Goal: Navigation & Orientation: Go to known website

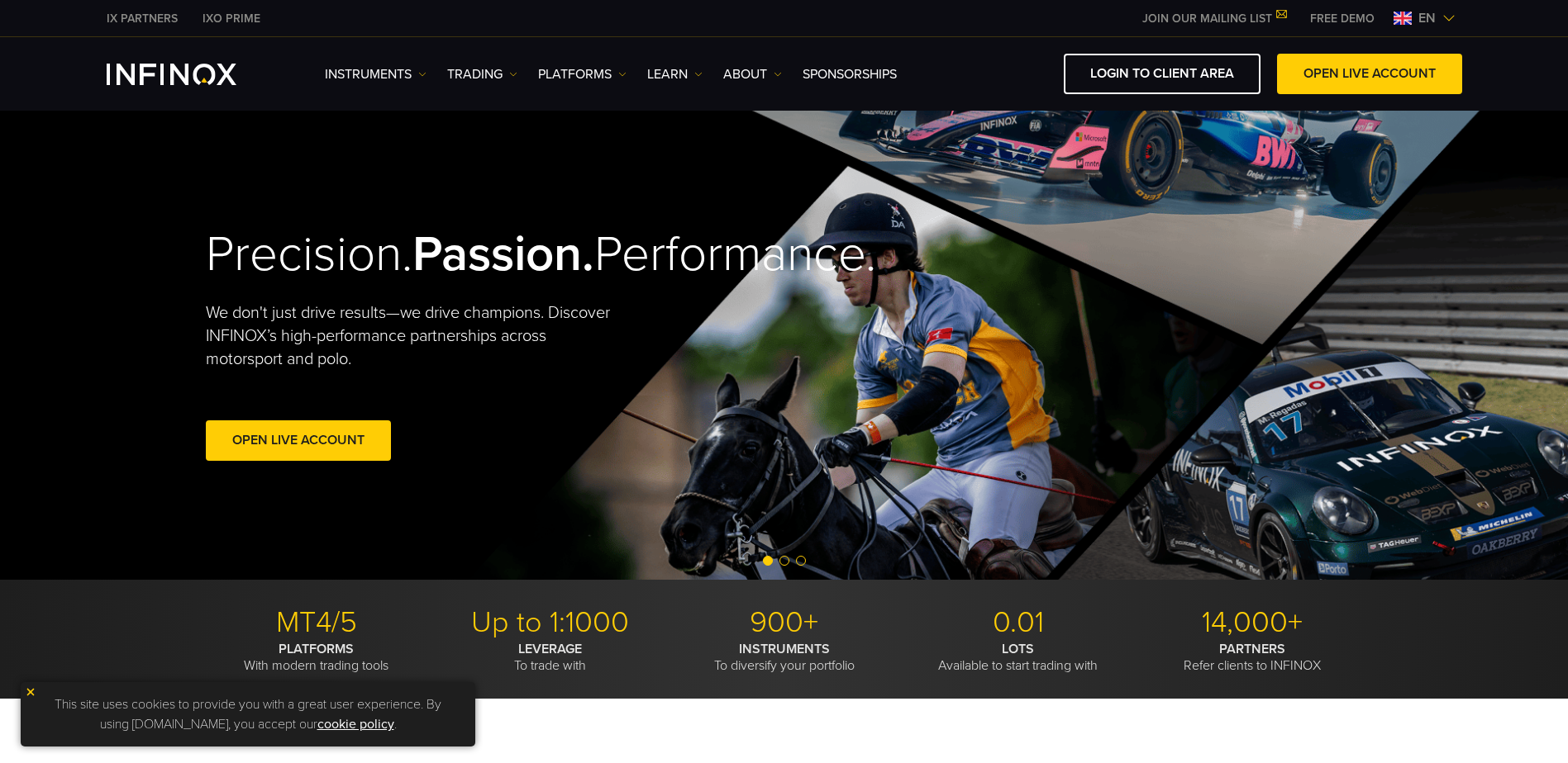
click at [1402, 17] on img at bounding box center [1402, 18] width 18 height 13
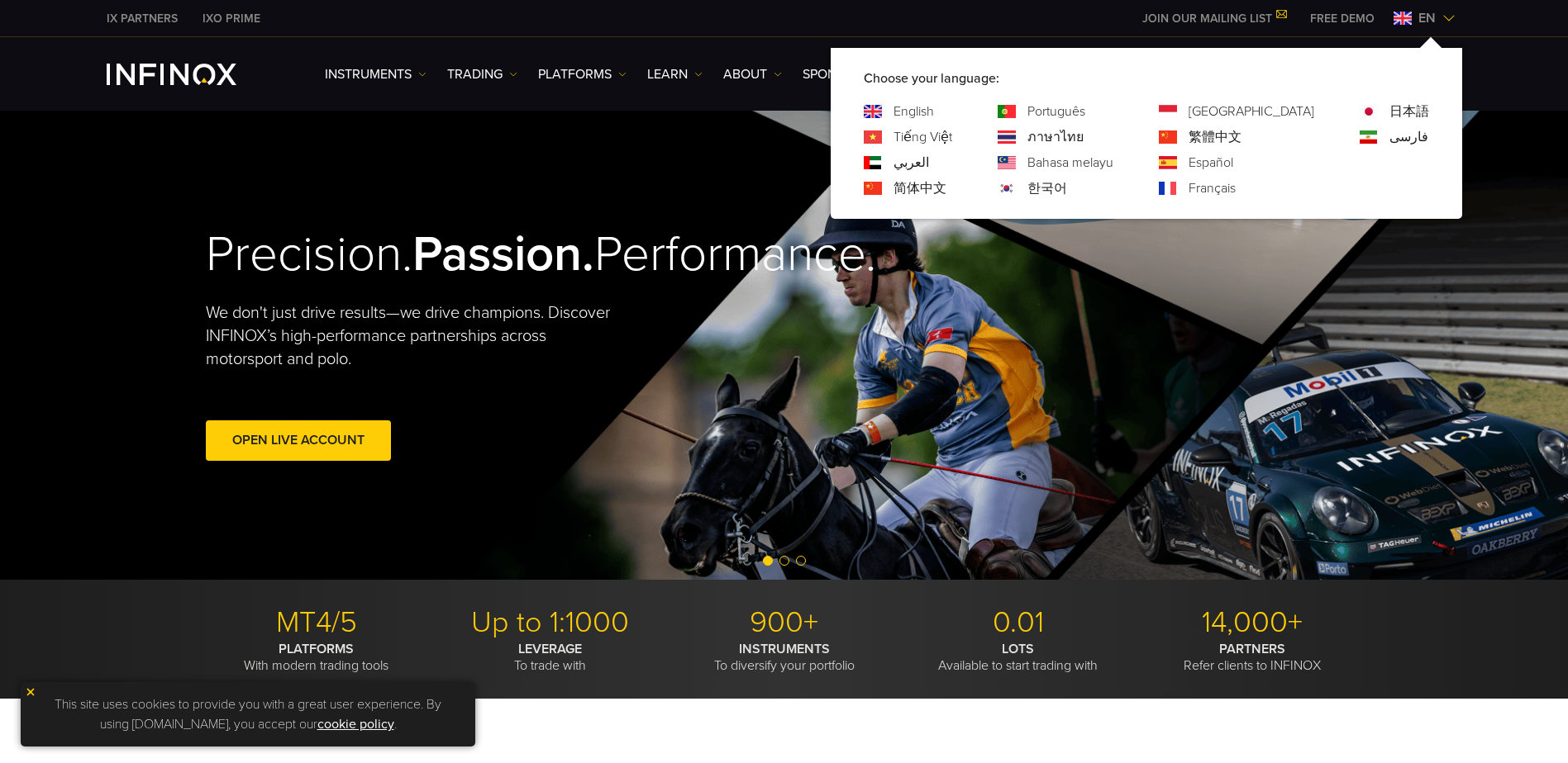
click at [946, 186] on link "简体中文" at bounding box center [920, 188] width 53 height 20
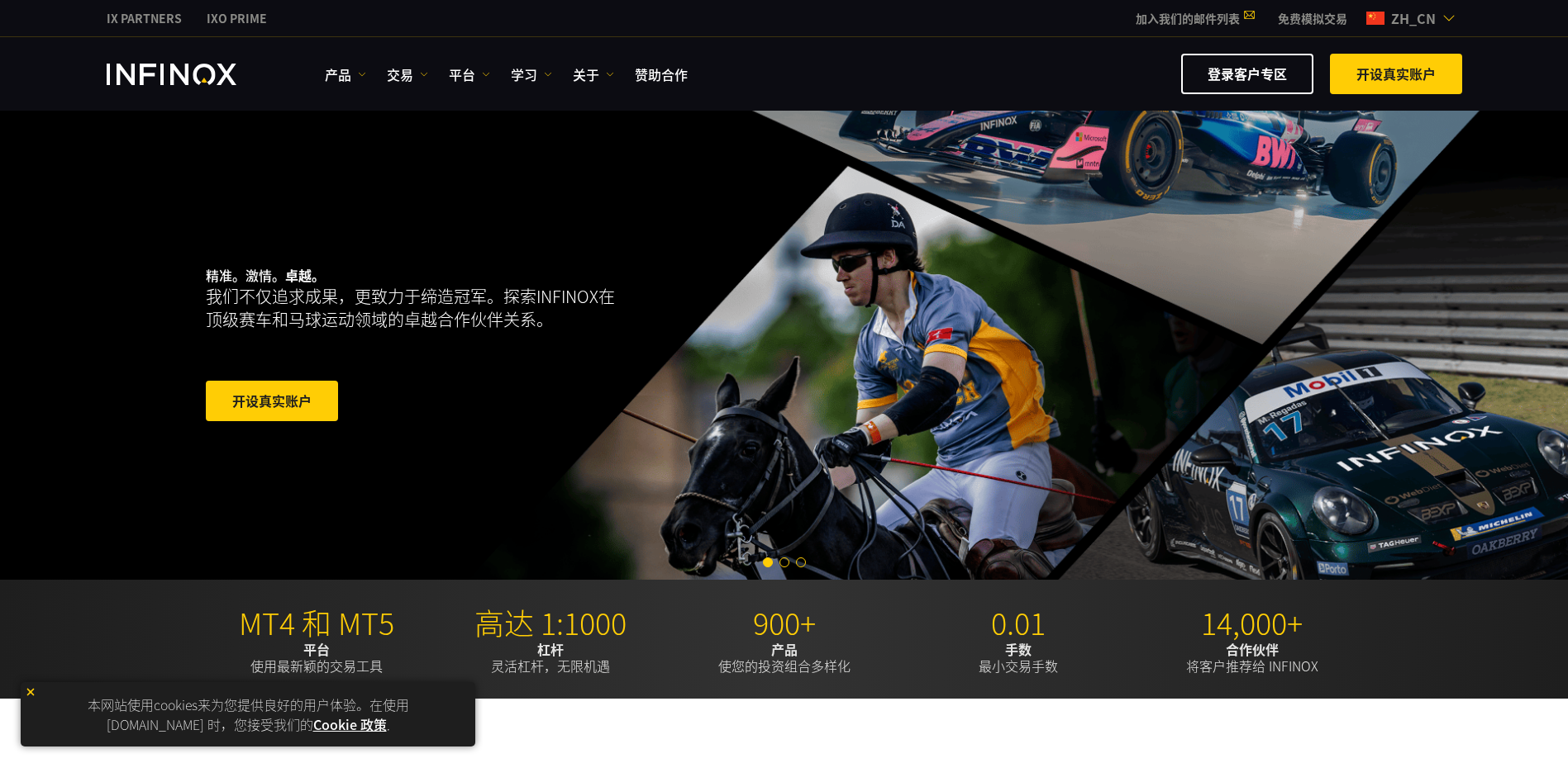
click at [1251, 77] on link "登录客户专区" at bounding box center [1247, 73] width 132 height 40
